Goal: Information Seeking & Learning: Understand process/instructions

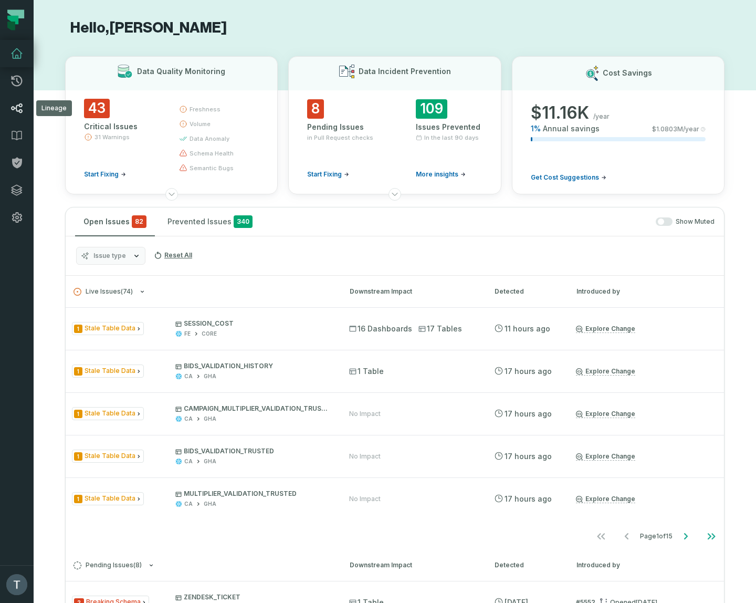
click at [20, 107] on icon at bounding box center [17, 107] width 11 height 9
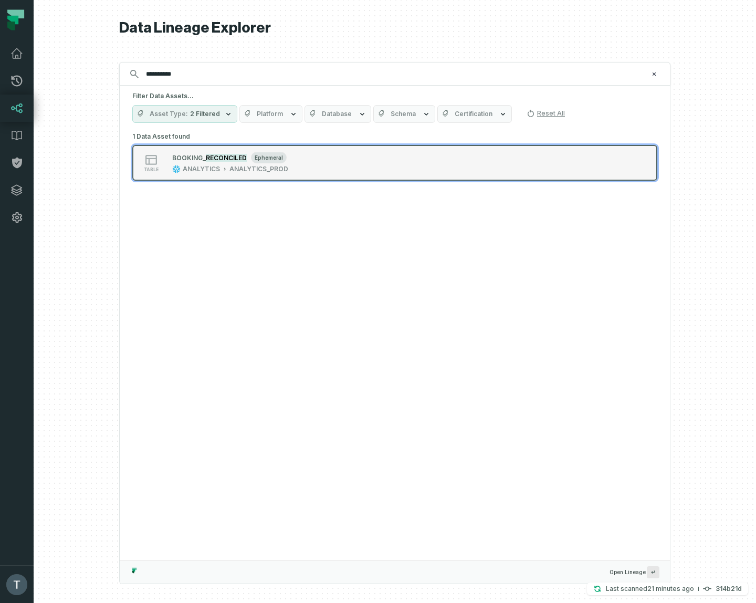
type input "**********"
click at [358, 158] on div "table BOOKI NG_ RECONCILED ephemeral ANALYTICS ANALYTICS_PROD" at bounding box center [265, 162] width 263 height 21
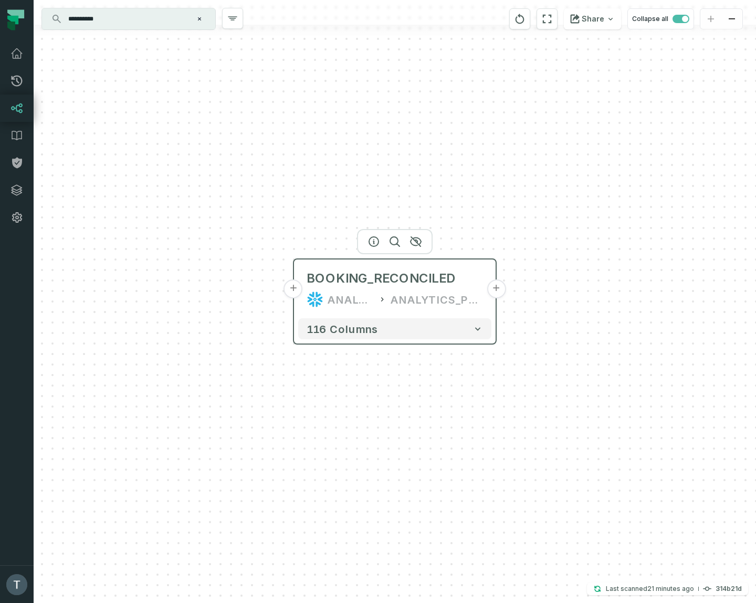
click at [296, 290] on button "+" at bounding box center [293, 288] width 19 height 19
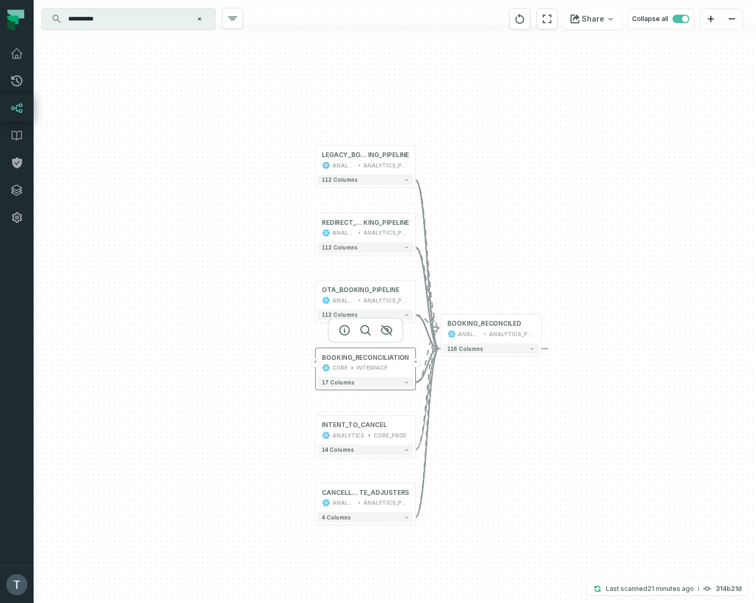
click at [315, 364] on button "+" at bounding box center [315, 362] width 9 height 9
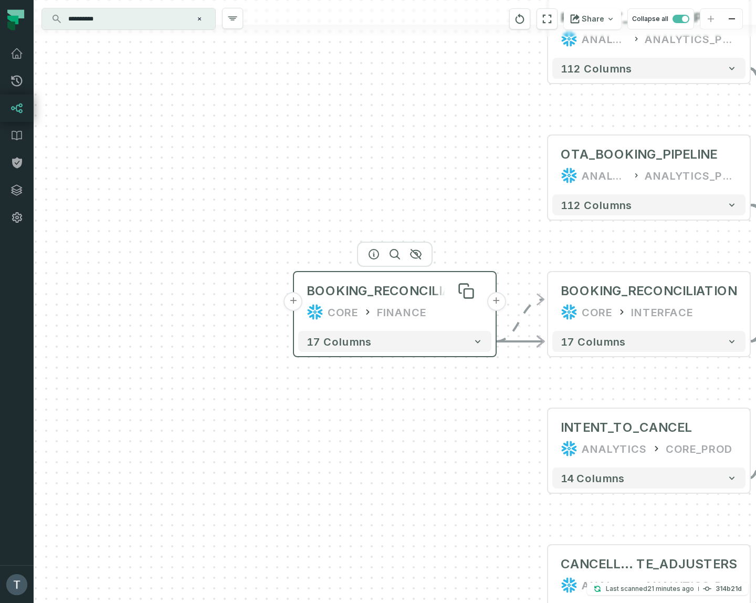
click at [403, 292] on div "BOOKING_RECONCILIATION" at bounding box center [395, 290] width 176 height 17
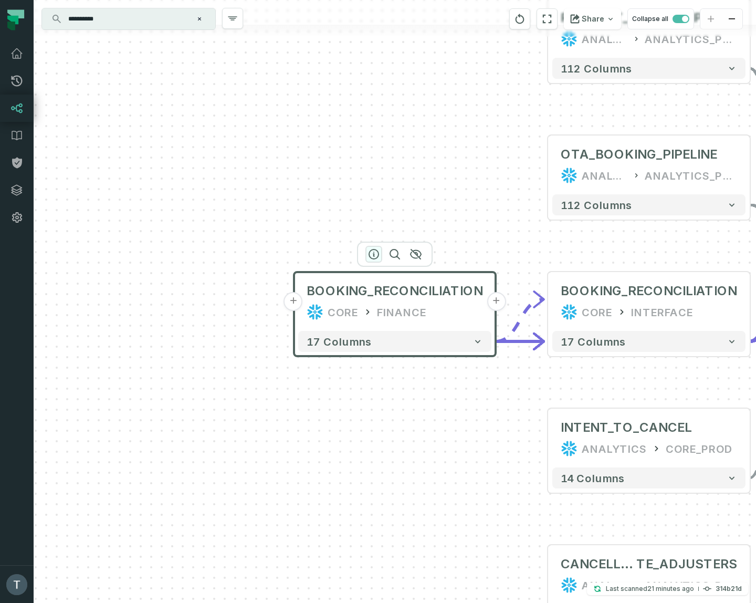
click at [374, 248] on icon "button" at bounding box center [374, 254] width 13 height 13
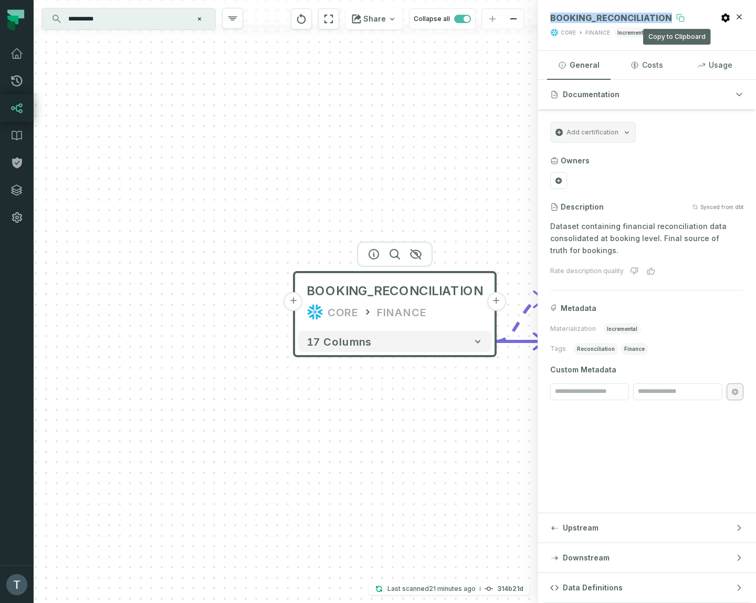
drag, startPoint x: 548, startPoint y: 19, endPoint x: 671, endPoint y: 19, distance: 123.4
click at [671, 19] on header "BOOKING_RECONCILIATION Copy to Clipboard Copy to Clipboard CORE FINANCE increme…" at bounding box center [647, 25] width 218 height 51
copy span "BOOKING_RECONCILIATION"
click at [301, 306] on div "BOOKING_RECONCILIATION CORE FINANCE" at bounding box center [394, 301] width 193 height 50
click at [290, 301] on button "+" at bounding box center [293, 300] width 19 height 19
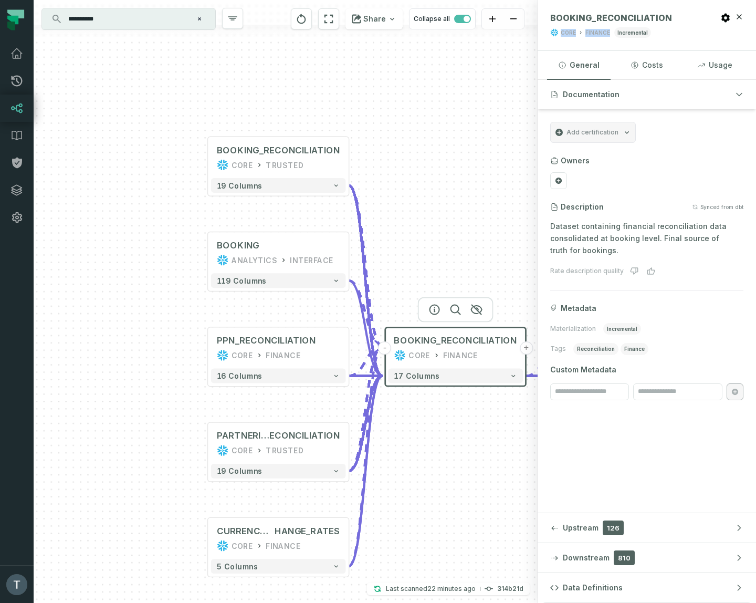
drag, startPoint x: 611, startPoint y: 29, endPoint x: 561, endPoint y: 33, distance: 49.5
click at [561, 33] on div "CORE FINANCE incremental" at bounding box center [627, 32] width 155 height 11
copy div "CORE FINANCE"
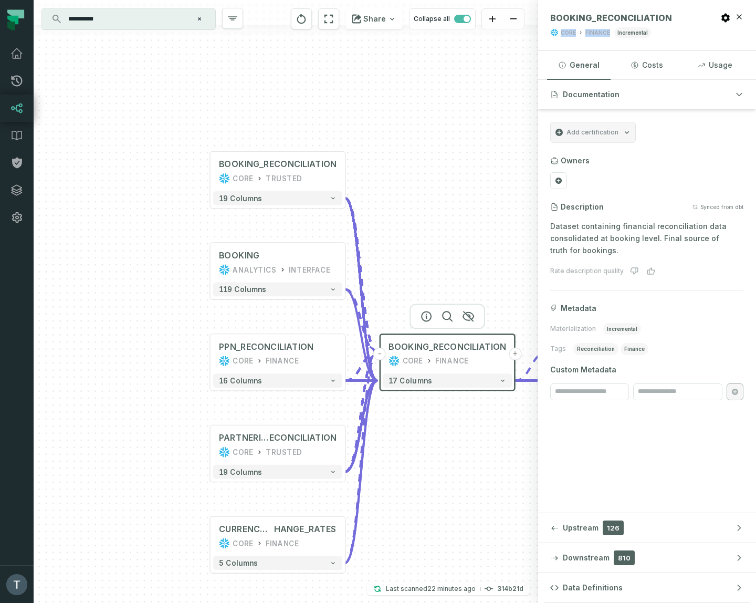
click at [279, 456] on div "+ BOOKING_RECONCILIATION CORE TRUSTED + 19 columns + BOOKING ANALYTICS INTERFAC…" at bounding box center [286, 301] width 504 height 603
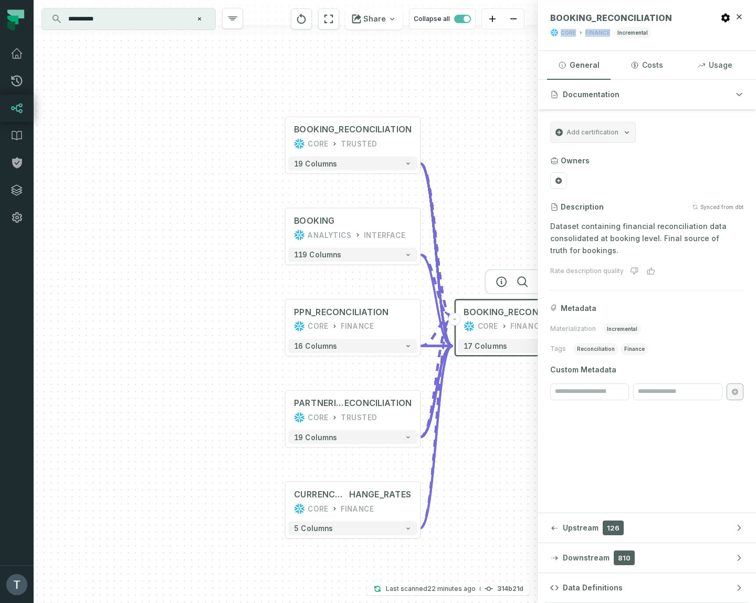
drag, startPoint x: 451, startPoint y: 242, endPoint x: 518, endPoint y: 199, distance: 80.0
click at [525, 207] on div "+ BOOKING_RECONCILIATION CORE TRUSTED + 19 columns + BOOKING ANALYTICS INTERFAC…" at bounding box center [286, 301] width 504 height 603
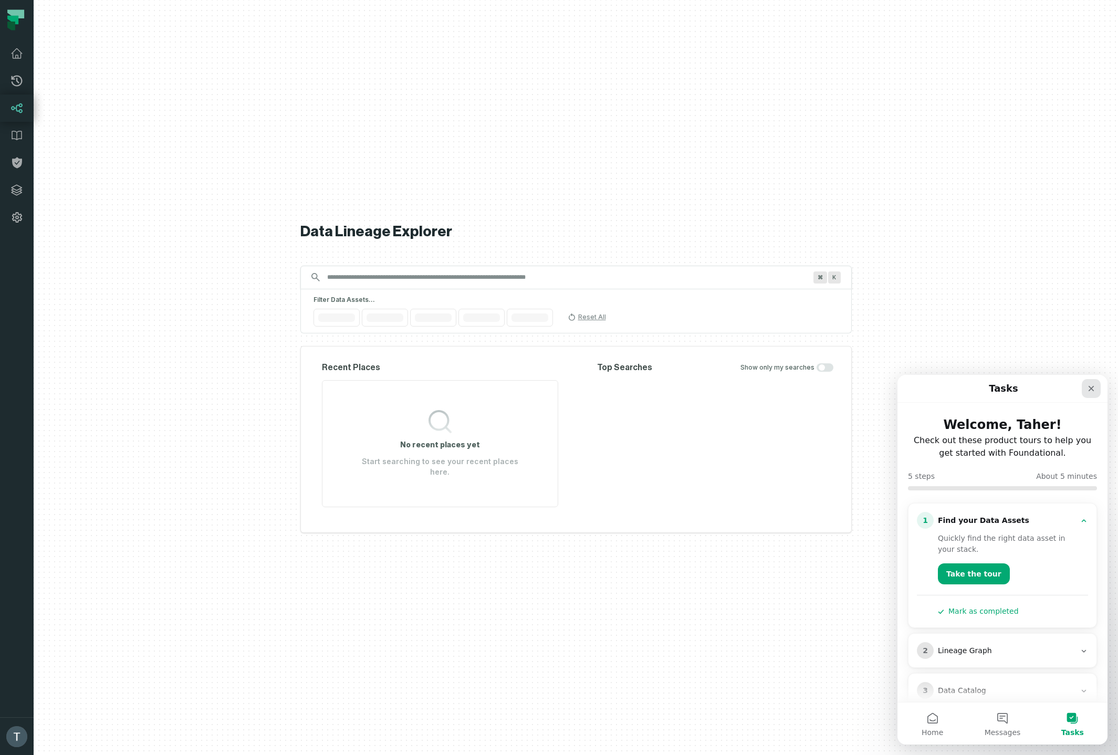
click at [1097, 394] on div "Close" at bounding box center [1091, 388] width 19 height 19
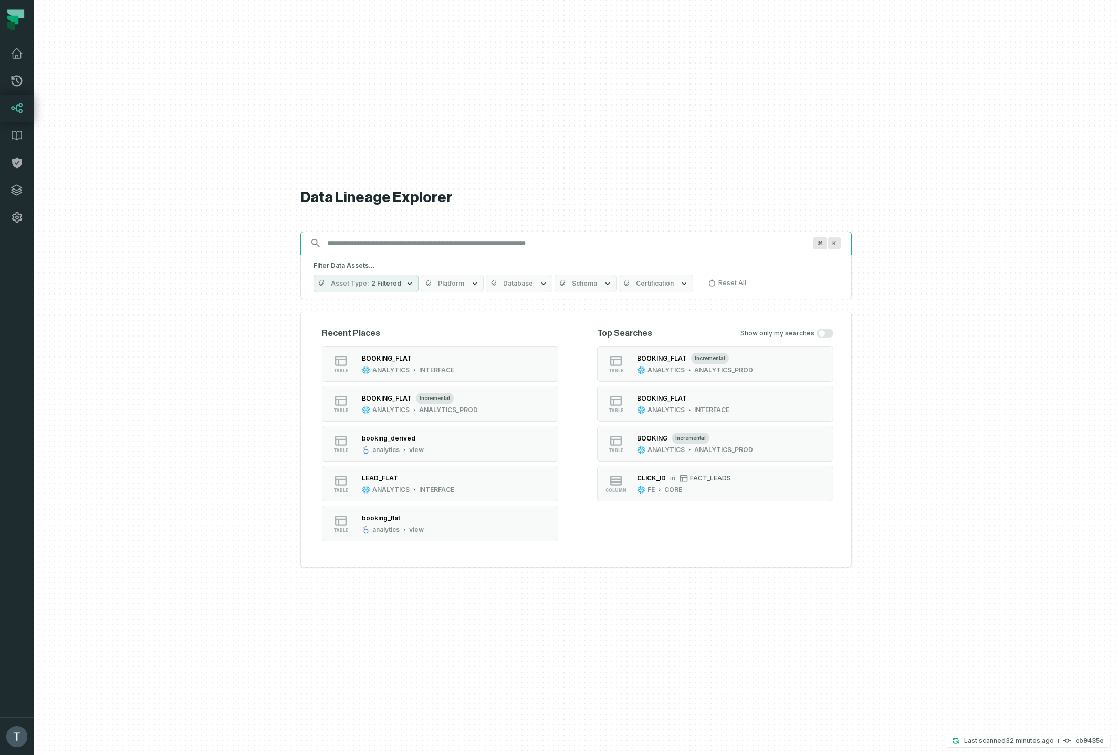
click at [406, 245] on input "Discovery Provider cmdk menu" at bounding box center [566, 243] width 491 height 17
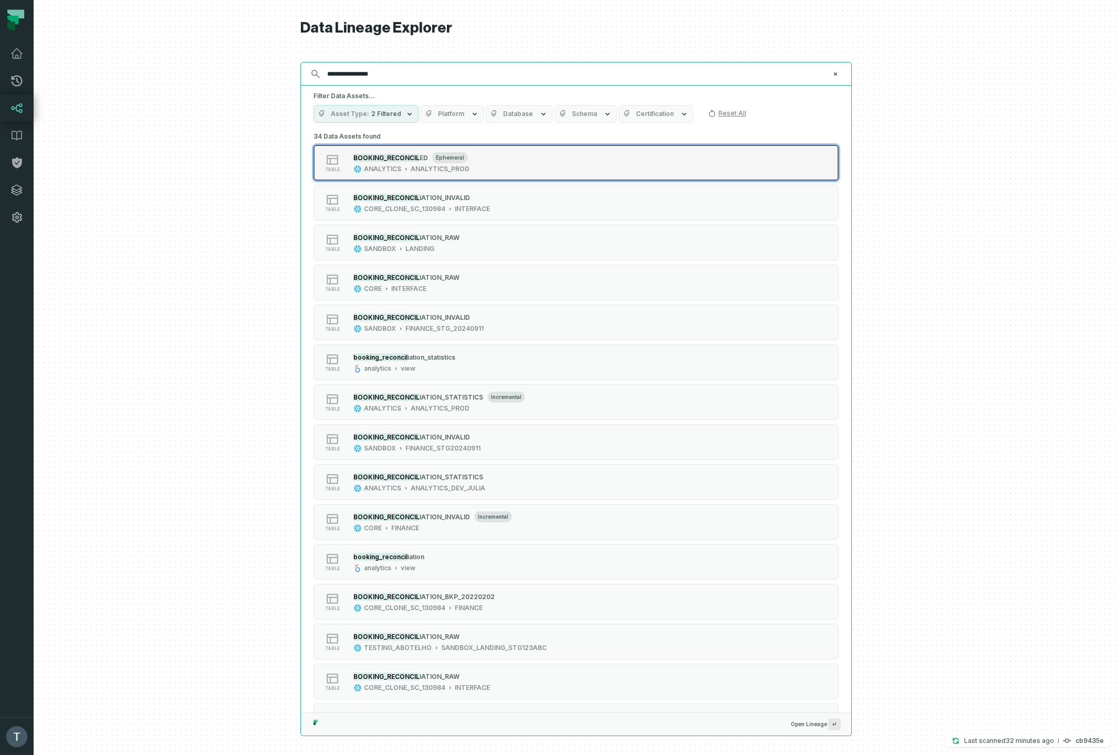
type input "**********"
click at [497, 167] on div "table BOOKING_RECONCIL ED ephemeral ANALYTICS ANALYTICS_PROD" at bounding box center [447, 162] width 263 height 21
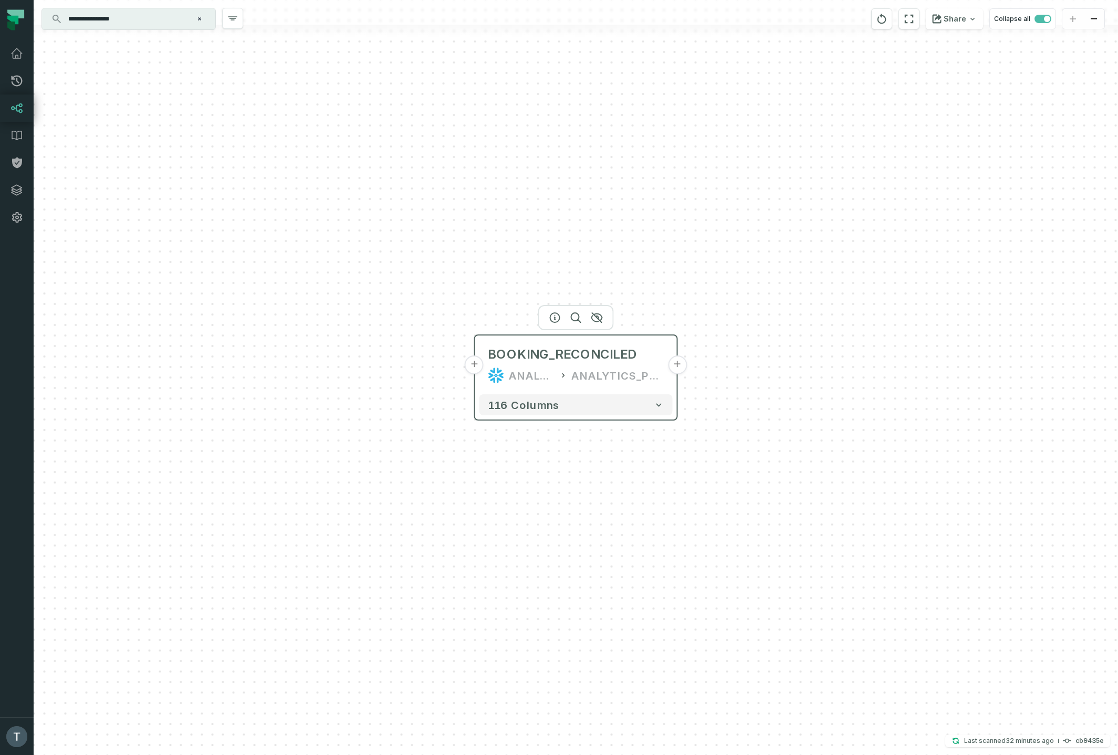
click at [673, 370] on button "+" at bounding box center [677, 364] width 19 height 19
click at [475, 368] on button "+" at bounding box center [474, 365] width 19 height 19
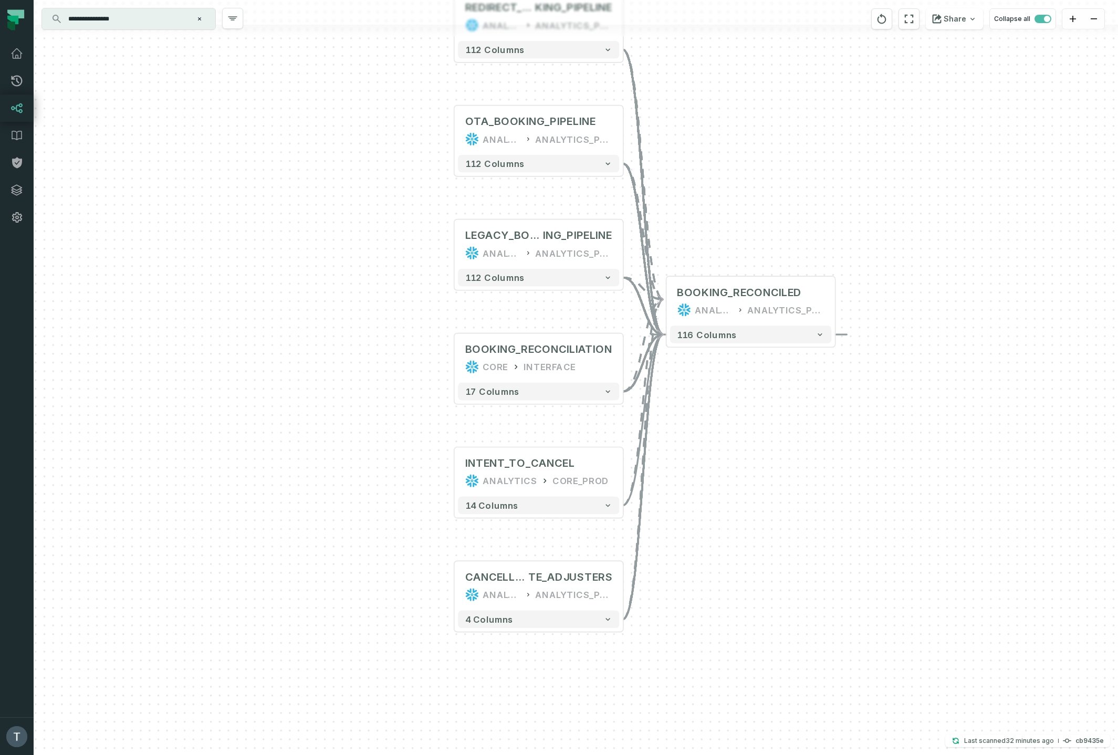
drag, startPoint x: 879, startPoint y: 654, endPoint x: 813, endPoint y: 518, distance: 150.8
click at [822, 515] on div "+ REDIRECT_BOO KING_PIPELINE ANALYTICS ANALYTICS_PROD + 112 columns + OTA_BOOKI…" at bounding box center [576, 377] width 1084 height 755
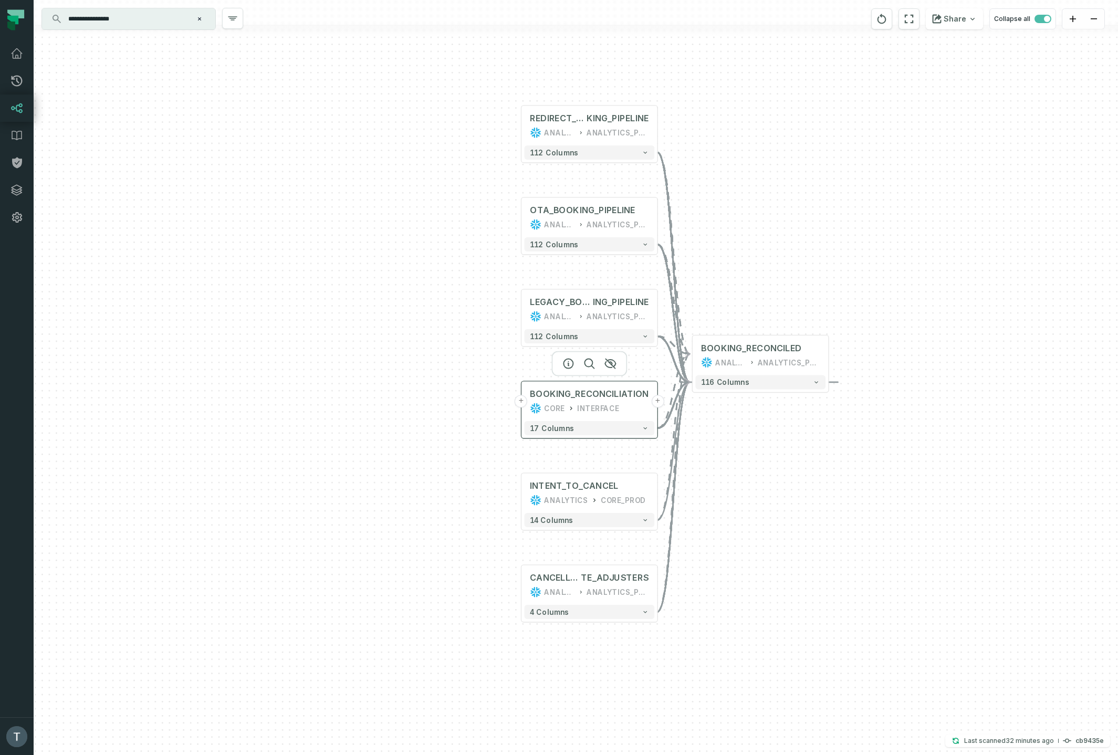
click at [524, 402] on button "+" at bounding box center [521, 401] width 13 height 13
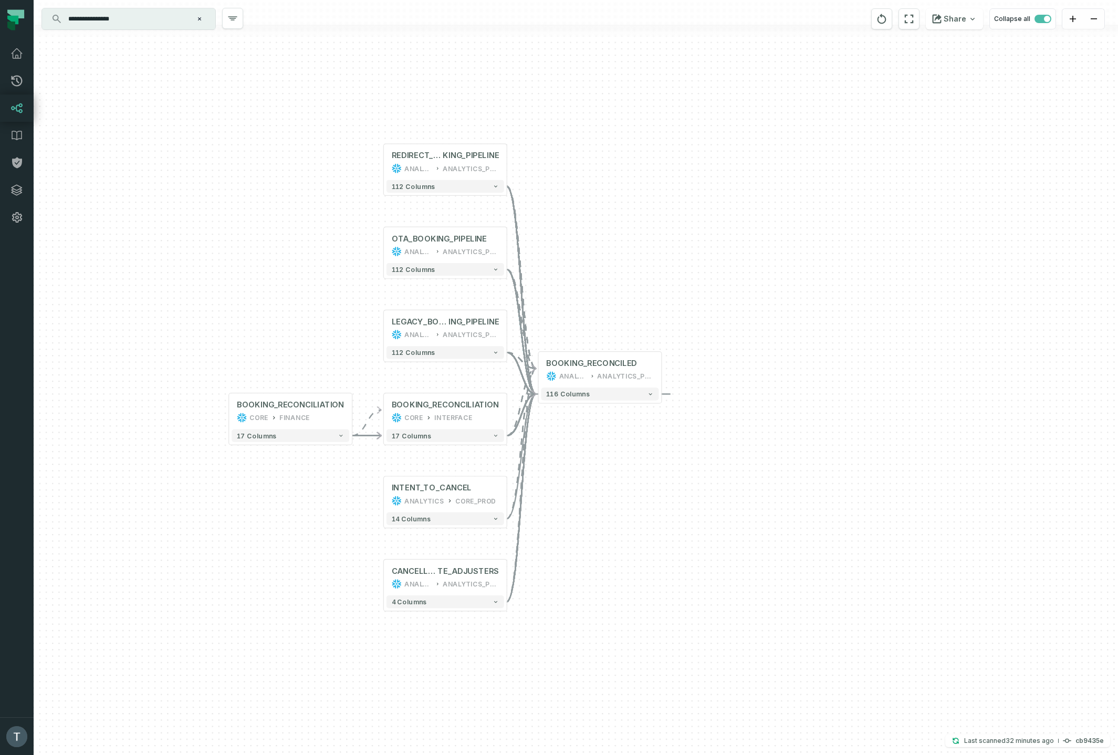
drag, startPoint x: 904, startPoint y: 465, endPoint x: 663, endPoint y: 359, distance: 263.1
click at [655, 478] on div "+ BOOKING_RECONCILIATION CORE FINANCE + 17 columns + REDIRECT_BOO KING_PIPELINE…" at bounding box center [576, 377] width 1084 height 755
